Goal: Transaction & Acquisition: Subscribe to service/newsletter

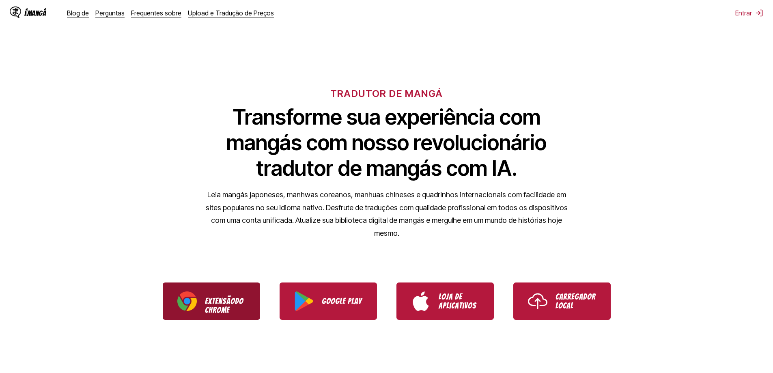
click at [207, 297] on font "Extensão" at bounding box center [220, 301] width 30 height 9
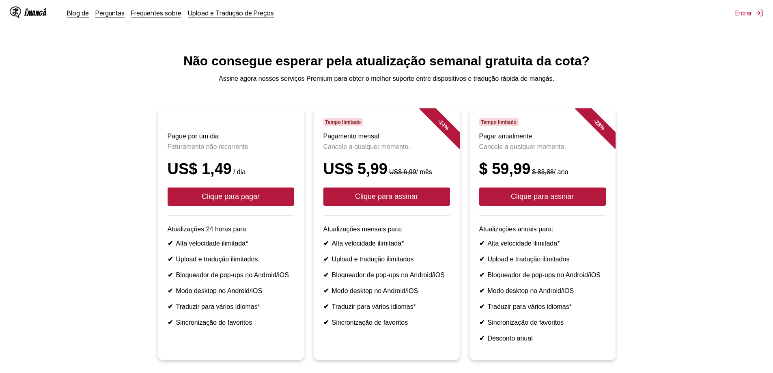
scroll to position [41, 0]
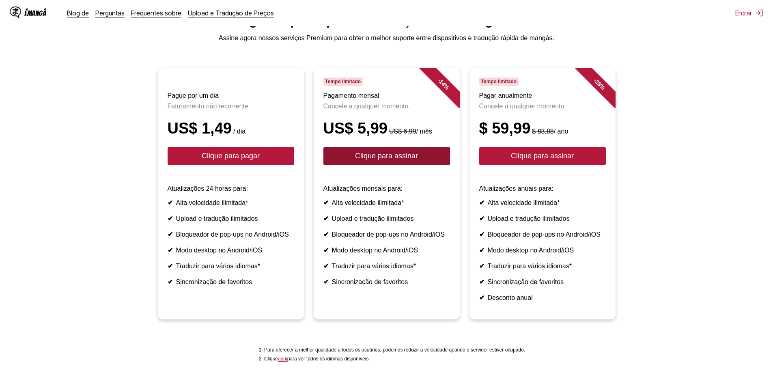
click at [385, 165] on button "Clique para assinar" at bounding box center [386, 156] width 127 height 18
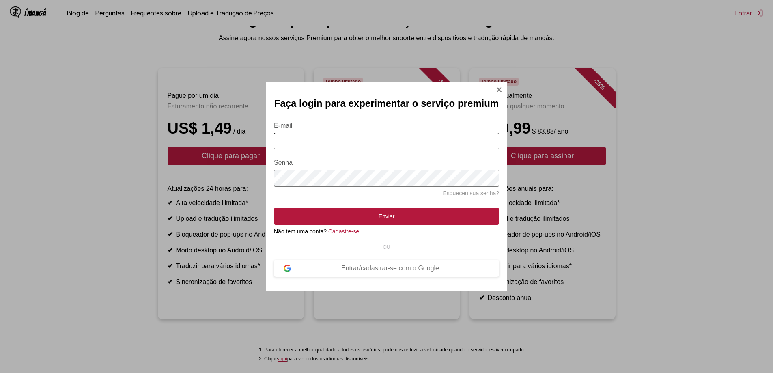
click at [341, 148] on input "E-mail" at bounding box center [386, 141] width 225 height 17
click at [328, 269] on div "Entrar/cadastrar-se com o Google" at bounding box center [390, 268] width 198 height 7
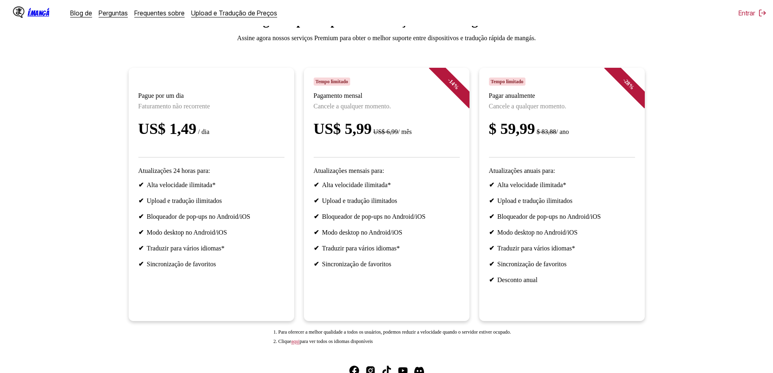
scroll to position [6, 0]
